Goal: Task Accomplishment & Management: Manage account settings

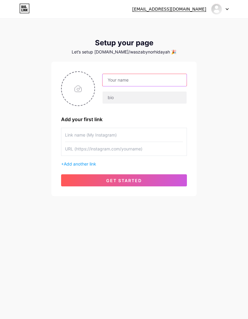
click at [170, 79] on input "text" at bounding box center [144, 80] width 84 height 12
type input "N"
type input "Norhidayah"
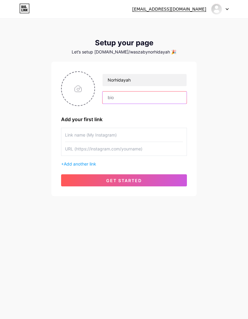
click at [112, 98] on input "text" at bounding box center [144, 97] width 84 height 12
paste input "✨ Assalamualaikum! Thanks for dropping by 💖"
click at [109, 97] on input "✨ Assalamualaikum! Thanks for dropping by 💖" at bounding box center [144, 97] width 84 height 12
type input "✨ Assalamualaikum! Thanks for dropping by 💖"
click at [235, 123] on div "[EMAIL_ADDRESS][DOMAIN_NAME] Dashboard Logout Setup your page Let’s setup [DOMA…" at bounding box center [124, 107] width 248 height 215
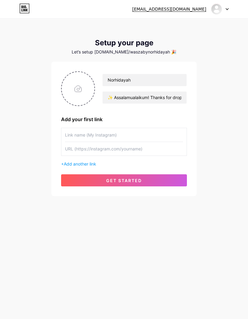
click at [80, 89] on input "file" at bounding box center [78, 89] width 33 height 34
click at [73, 133] on input "text" at bounding box center [124, 135] width 118 height 14
click at [71, 136] on input "text" at bounding box center [124, 135] width 118 height 14
click at [71, 135] on input "text" at bounding box center [124, 135] width 118 height 14
click at [70, 135] on input "text" at bounding box center [124, 135] width 118 height 14
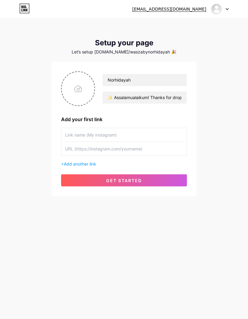
click at [68, 149] on input "text" at bounding box center [124, 149] width 118 height 14
click at [76, 84] on input "file" at bounding box center [78, 89] width 33 height 34
type input "C:\fakepath\IMG_0016.jpeg"
click at [74, 135] on input "text" at bounding box center [124, 135] width 118 height 14
click at [70, 152] on input "text" at bounding box center [124, 149] width 118 height 14
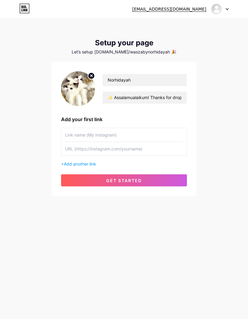
click at [72, 135] on input "text" at bounding box center [124, 135] width 118 height 14
click at [67, 165] on span "Add another link" at bounding box center [80, 163] width 32 height 5
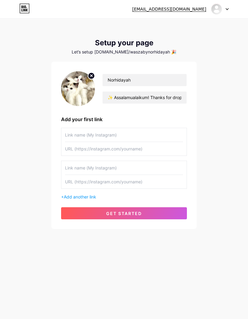
click at [74, 171] on input "text" at bounding box center [124, 168] width 118 height 14
click at [72, 134] on input "text" at bounding box center [124, 135] width 118 height 14
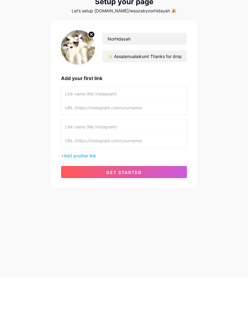
click at [80, 207] on button "get started" at bounding box center [124, 213] width 126 height 12
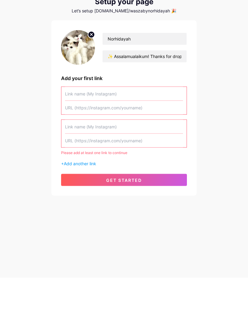
scroll to position [24, 0]
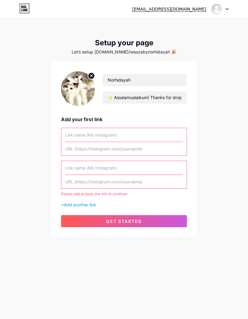
click at [72, 128] on input "text" at bounding box center [124, 135] width 118 height 14
click at [142, 152] on input "text" at bounding box center [124, 149] width 118 height 14
click at [97, 153] on input "text" at bounding box center [124, 149] width 118 height 14
paste input "✨ Assalamualaikum semua ✨"
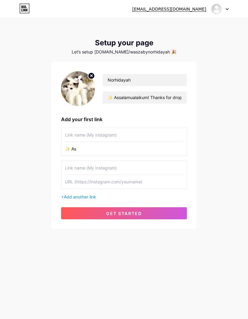
type input "✨"
click at [112, 149] on input "text" at bounding box center [124, 149] width 118 height 14
paste input "[URL][DOMAIN_NAME]"
type input "[URL][DOMAIN_NAME]"
click at [158, 130] on input "text" at bounding box center [124, 135] width 118 height 14
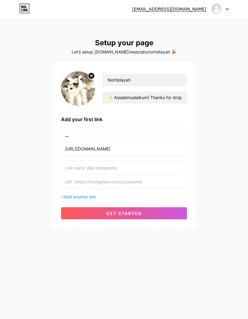
type input "_"
type input "___norhidayah26"
click at [235, 177] on div "[EMAIL_ADDRESS][DOMAIN_NAME] Dashboard Logout Setup your page Let’s setup [DOMA…" at bounding box center [124, 124] width 248 height 248
click at [182, 214] on button "get started" at bounding box center [124, 213] width 126 height 12
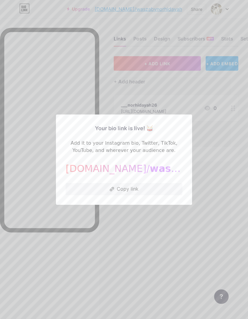
click at [213, 225] on div at bounding box center [124, 159] width 248 height 319
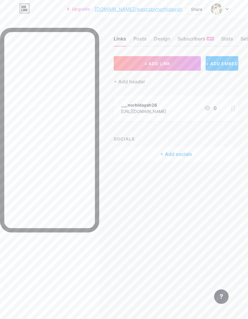
click at [126, 65] on button "+ ADD LINK" at bounding box center [157, 63] width 87 height 14
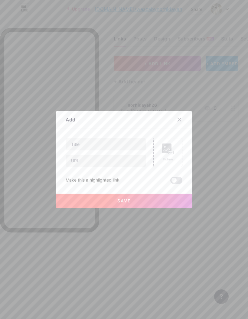
click at [166, 155] on icon at bounding box center [168, 148] width 12 height 11
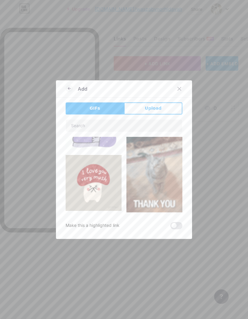
scroll to position [678, 0]
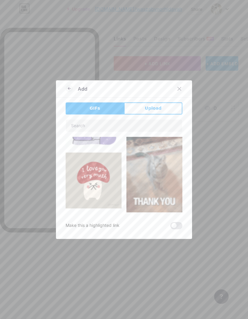
click at [213, 213] on div at bounding box center [124, 159] width 248 height 319
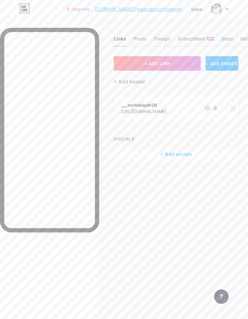
click at [120, 82] on div "+ Add header" at bounding box center [129, 81] width 31 height 7
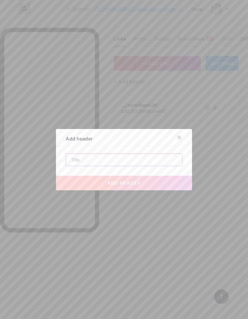
click at [77, 166] on input "text" at bounding box center [124, 160] width 116 height 12
click at [30, 175] on div at bounding box center [124, 159] width 248 height 319
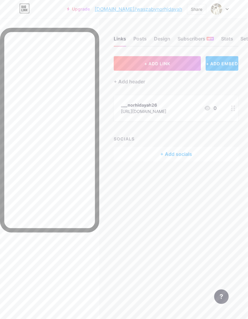
click at [134, 62] on button "+ ADD LINK" at bounding box center [157, 63] width 87 height 14
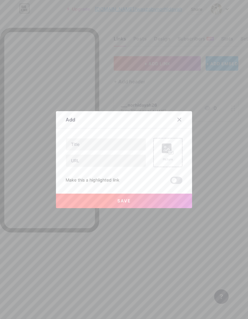
click at [179, 125] on div at bounding box center [179, 119] width 11 height 11
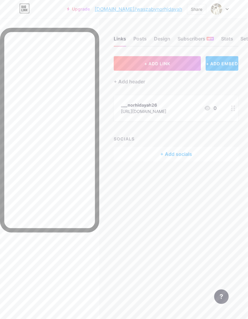
click at [128, 83] on div "+ Add header" at bounding box center [129, 81] width 31 height 7
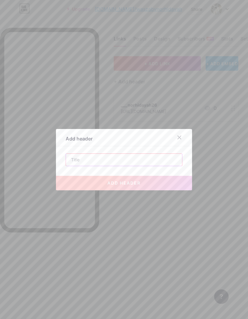
click at [72, 166] on input "text" at bounding box center [124, 160] width 116 height 12
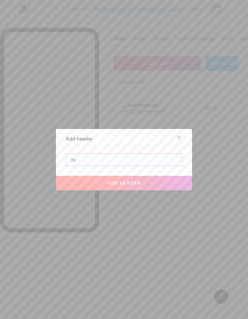
type input "B"
paste input "One day or day one — you decide"
type input "One day or day one — you decide"
click at [72, 190] on button "add header" at bounding box center [124, 183] width 136 height 14
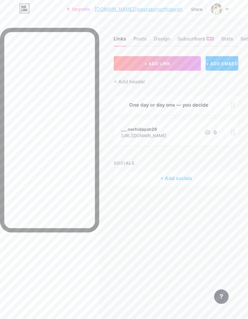
click at [158, 41] on div "Design" at bounding box center [162, 40] width 16 height 11
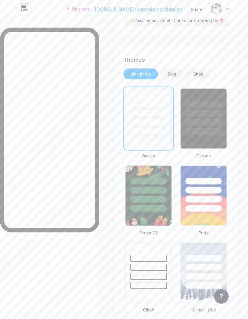
scroll to position [132, 0]
click at [149, 190] on div at bounding box center [148, 190] width 36 height 7
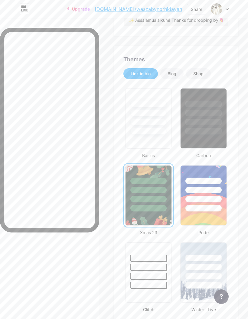
click at [208, 125] on div at bounding box center [203, 122] width 36 height 7
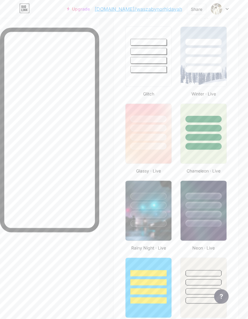
scroll to position [347, 0]
click at [149, 210] on div at bounding box center [148, 204] width 46 height 46
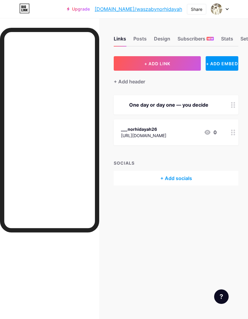
click at [160, 42] on div "Design" at bounding box center [162, 40] width 16 height 11
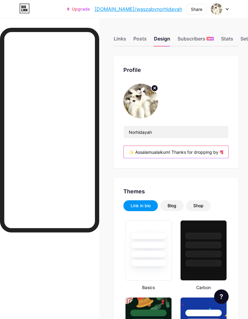
click at [173, 152] on input "✨ Assalamualaikum! Thanks for dropping by 💖" at bounding box center [175, 152] width 104 height 12
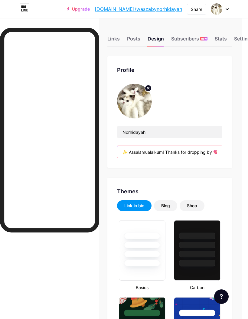
scroll to position [0, 12]
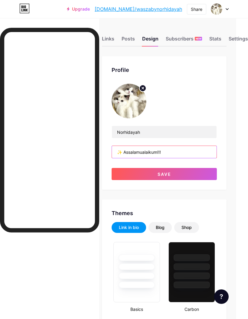
click at [197, 152] on input "✨ Assalamualaikum!!!" at bounding box center [164, 152] width 104 height 12
click at [197, 153] on input "✨ Assalamualaikum!!!" at bounding box center [164, 152] width 104 height 12
paste input "✨"
type input "✨ Assalamualaikum!!! ✨"
click at [128, 177] on button "Save" at bounding box center [163, 174] width 105 height 12
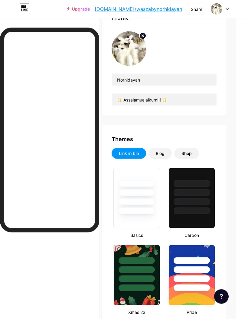
scroll to position [72, 12]
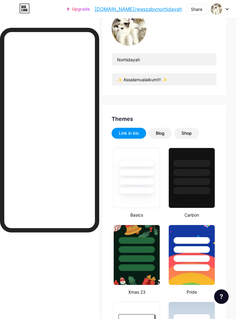
click at [143, 196] on div at bounding box center [136, 178] width 46 height 60
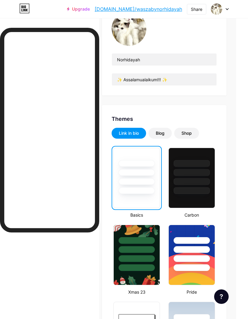
click at [203, 184] on div at bounding box center [191, 181] width 36 height 7
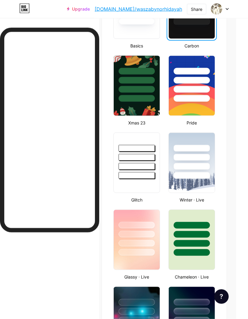
scroll to position [242, 12]
click at [144, 179] on div at bounding box center [136, 162] width 46 height 60
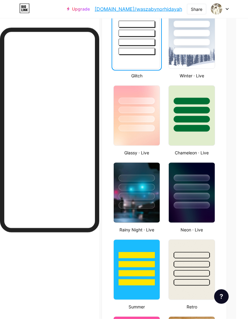
scroll to position [366, 12]
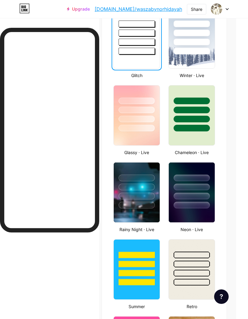
click at [201, 179] on div at bounding box center [191, 177] width 36 height 7
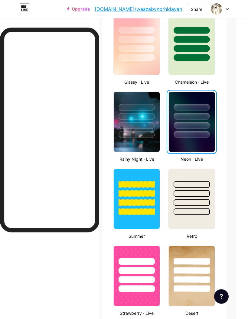
scroll to position [437, 12]
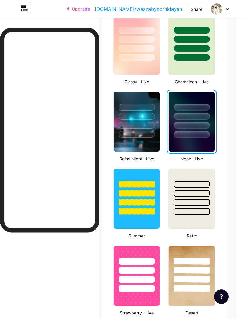
click at [142, 139] on img at bounding box center [137, 122] width 46 height 60
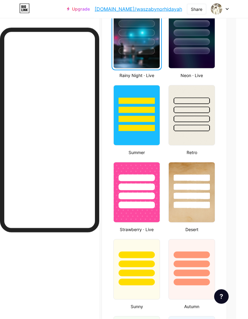
scroll to position [520, 12]
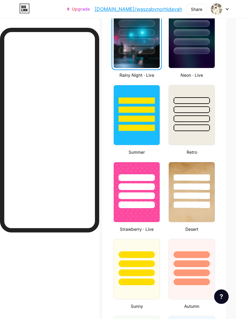
click at [197, 133] on img at bounding box center [191, 115] width 46 height 60
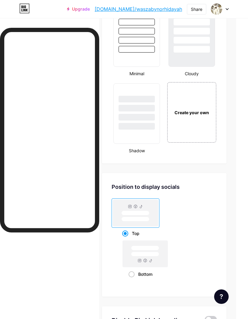
scroll to position [992, 12]
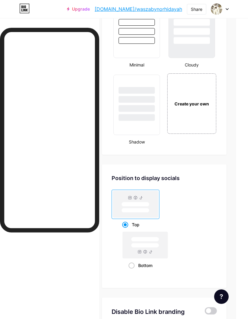
click at [202, 126] on div "Create your own" at bounding box center [191, 103] width 49 height 60
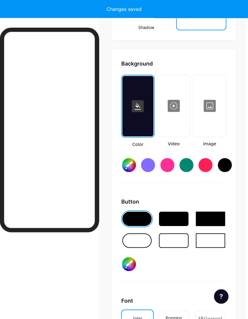
scroll to position [1132, 0]
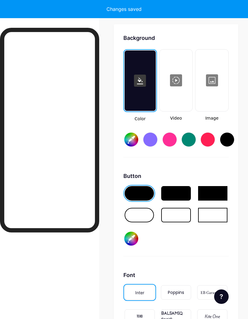
type input "#ffffff"
type input "#000000"
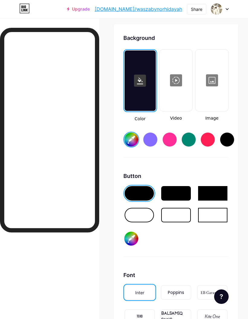
click at [175, 195] on div at bounding box center [175, 193] width 29 height 14
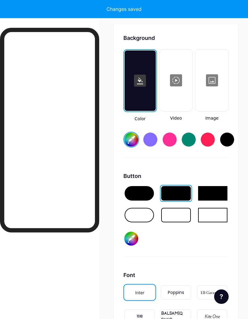
click at [217, 197] on div at bounding box center [212, 193] width 29 height 14
type input "#ffffff"
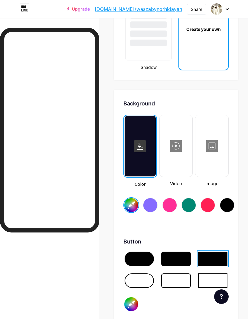
scroll to position [1058, 0]
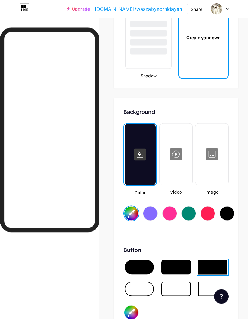
click at [177, 152] on div at bounding box center [176, 154] width 32 height 60
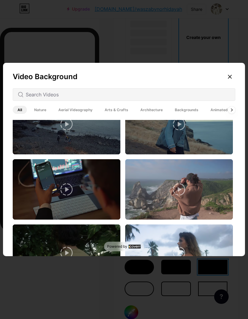
scroll to position [421, 0]
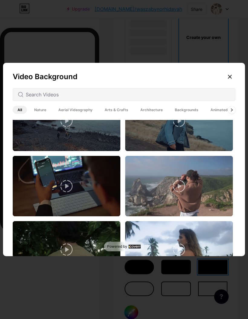
click at [38, 114] on span "Nature" at bounding box center [40, 110] width 22 height 8
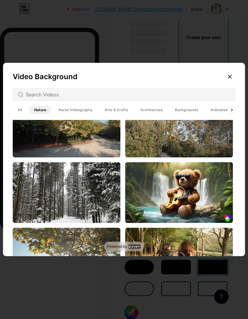
scroll to position [1014, 0]
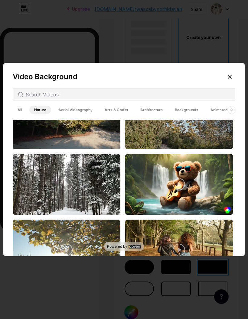
click at [68, 114] on span "Aerial Videography" at bounding box center [75, 110] width 44 height 8
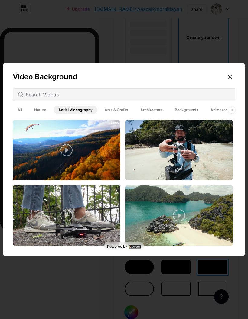
click at [150, 114] on span "Architecture" at bounding box center [151, 110] width 32 height 8
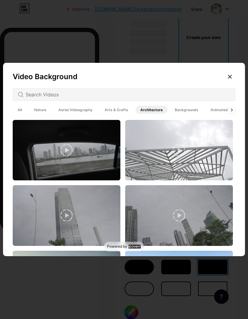
click at [184, 114] on span "Backgrounds" at bounding box center [186, 110] width 33 height 8
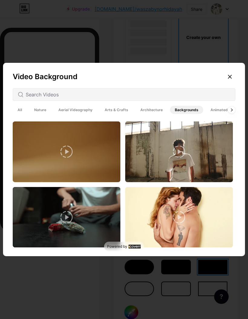
scroll to position [1488, 0]
click at [213, 114] on span "Animated" at bounding box center [218, 110] width 27 height 8
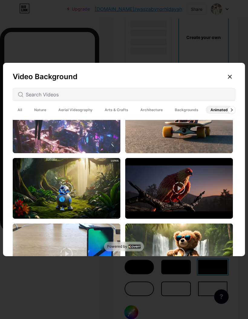
scroll to position [151, 0]
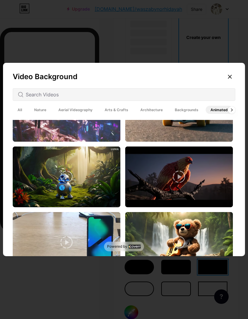
click at [20, 114] on span "All" at bounding box center [20, 110] width 14 height 8
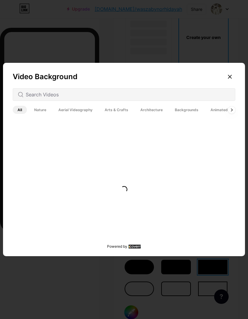
scroll to position [0, 0]
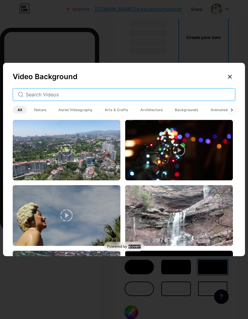
click at [31, 98] on input "text" at bounding box center [128, 94] width 204 height 7
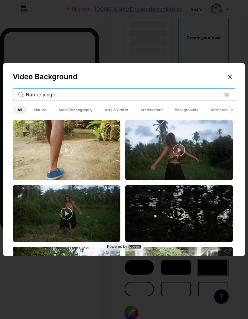
type input "Nature jungle"
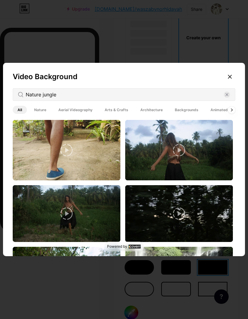
click at [21, 101] on div "Nature jungle" at bounding box center [124, 94] width 222 height 13
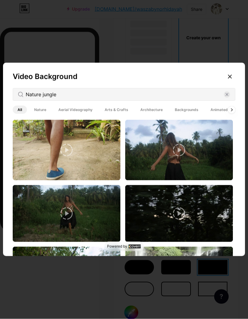
click at [19, 96] on circle at bounding box center [20, 94] width 4 height 4
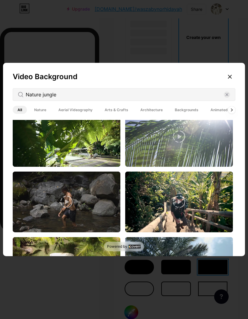
scroll to position [1230, 0]
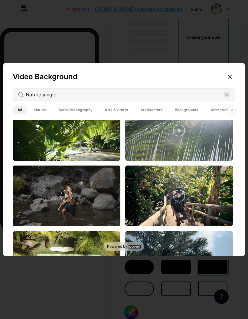
click at [224, 98] on rect at bounding box center [226, 94] width 6 height 6
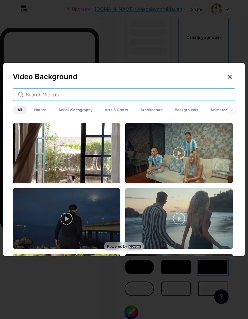
scroll to position [1058, 0]
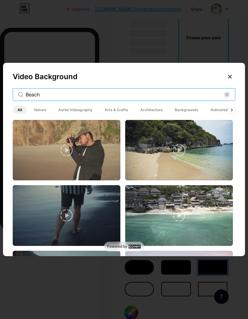
type input "Beach"
click at [18, 97] on icon at bounding box center [20, 94] width 5 height 5
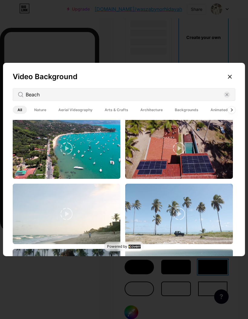
scroll to position [1374, 0]
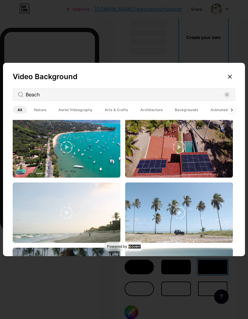
click at [226, 98] on rect at bounding box center [226, 94] width 6 height 6
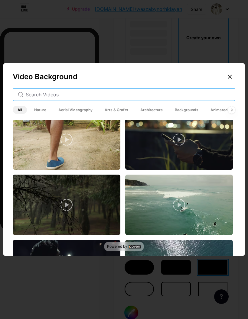
scroll to position [0, 0]
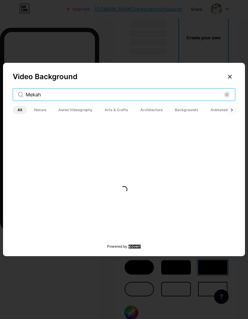
type input "Mekah"
click at [18, 97] on icon at bounding box center [20, 94] width 5 height 5
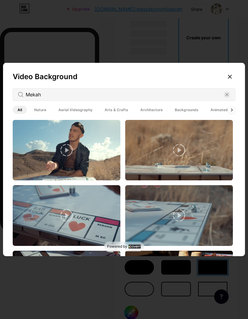
scroll to position [1059, 0]
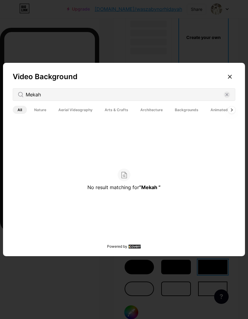
click at [22, 97] on icon at bounding box center [20, 94] width 5 height 5
click at [19, 97] on icon at bounding box center [20, 94] width 5 height 5
click at [104, 204] on div "No result matching for “Mekah ”" at bounding box center [124, 179] width 222 height 139
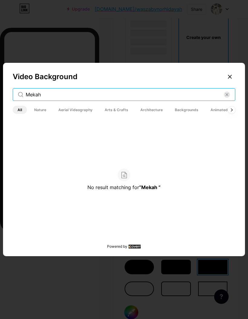
click at [42, 98] on input "Mekah" at bounding box center [125, 94] width 198 height 7
click at [223, 98] on input "Mekah" at bounding box center [125, 94] width 198 height 7
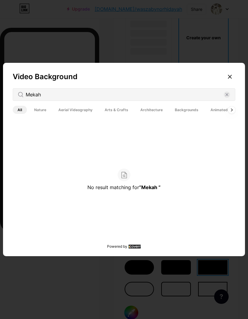
click at [226, 98] on rect at bounding box center [226, 94] width 6 height 6
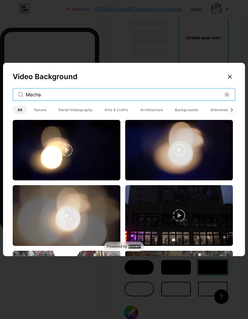
type input "Mecha"
click at [20, 97] on icon at bounding box center [20, 94] width 5 height 5
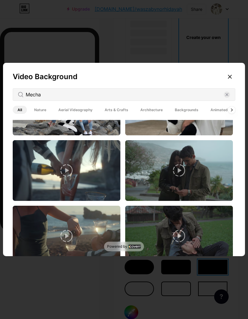
scroll to position [568, 0]
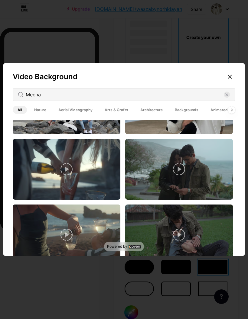
click at [223, 98] on icon at bounding box center [226, 94] width 6 height 6
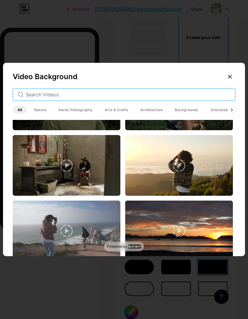
scroll to position [1058, 0]
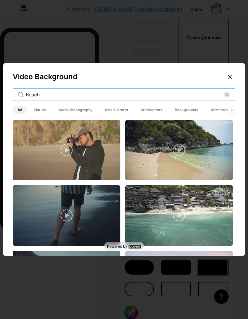
type input "Beach"
click at [23, 101] on div "Beach" at bounding box center [124, 94] width 222 height 13
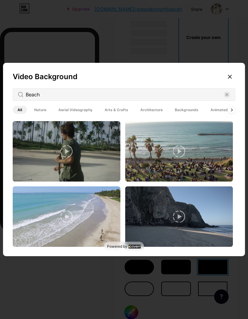
scroll to position [1500, 0]
click at [181, 222] on icon at bounding box center [179, 216] width 12 height 12
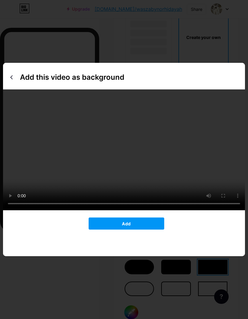
click at [123, 167] on video at bounding box center [124, 149] width 242 height 121
click at [13, 80] on icon at bounding box center [11, 77] width 5 height 5
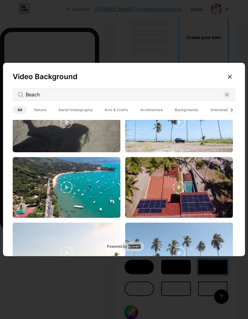
scroll to position [1334, 0]
click at [56, 196] on img at bounding box center [66, 187] width 107 height 60
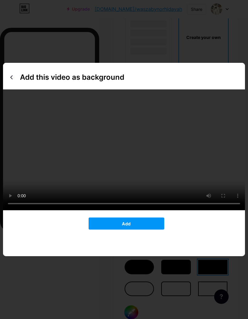
click at [113, 229] on button "Add" at bounding box center [125, 223] width 75 height 12
